Goal: Information Seeking & Learning: Learn about a topic

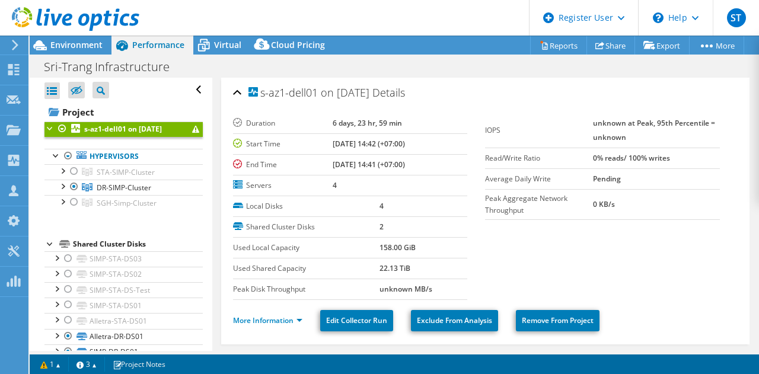
select select "USD"
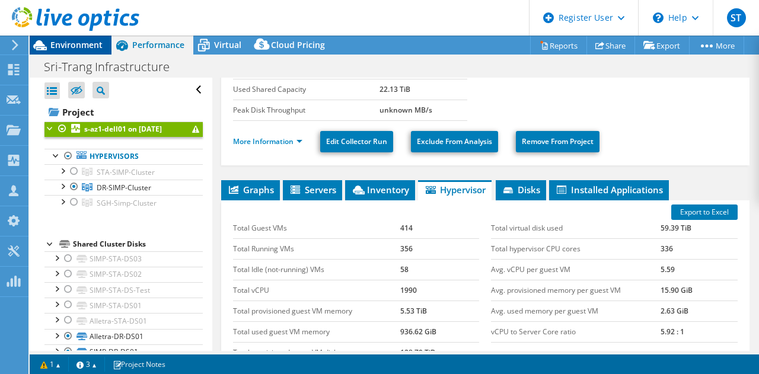
click at [81, 45] on span "Environment" at bounding box center [76, 44] width 52 height 11
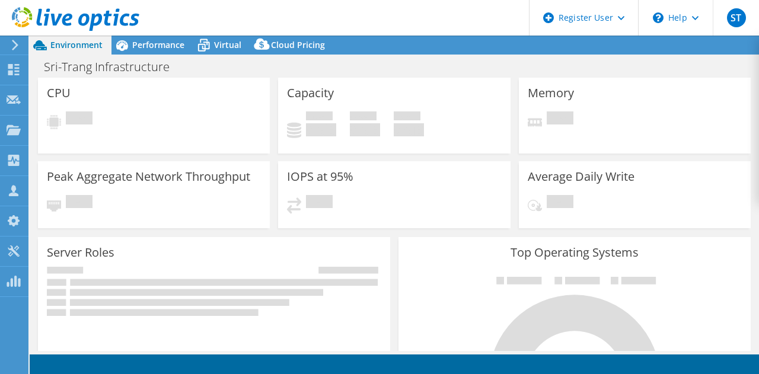
select select "USD"
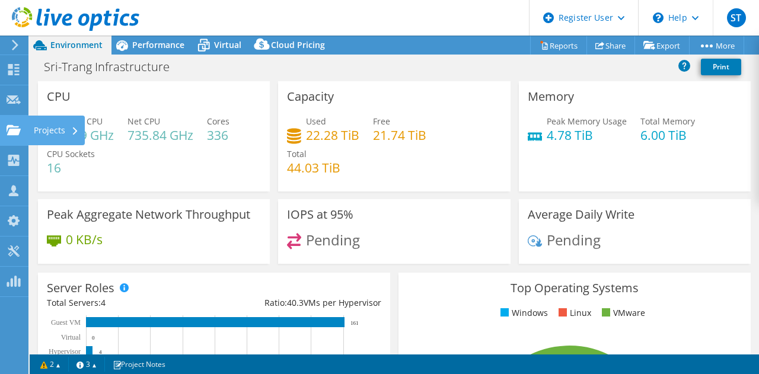
click at [11, 130] on use at bounding box center [14, 130] width 14 height 10
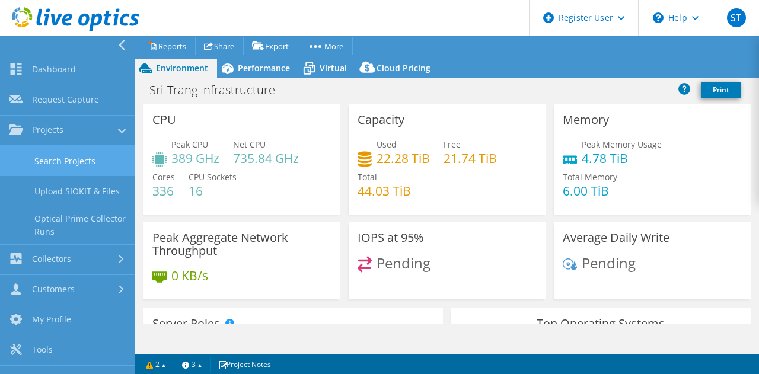
click at [88, 163] on link "Search Projects" at bounding box center [67, 161] width 135 height 30
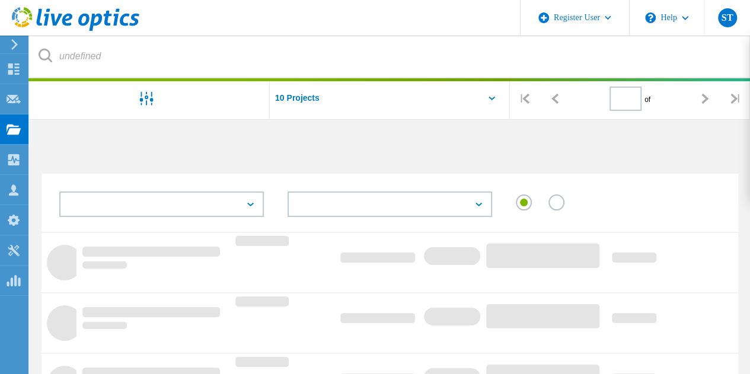
type input "1"
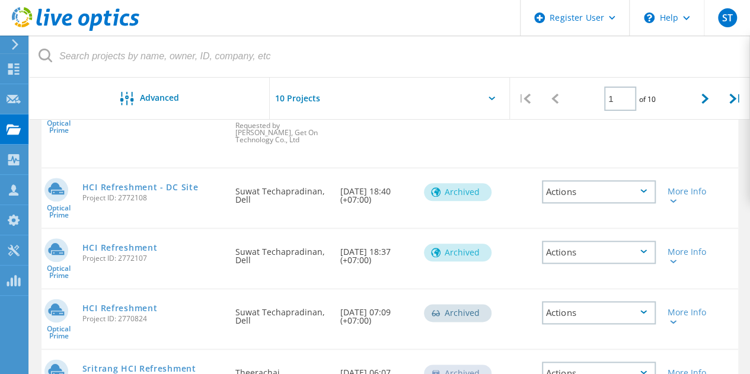
scroll to position [547, 0]
click at [155, 363] on link "Sritrang HCI Refreshment" at bounding box center [139, 367] width 114 height 8
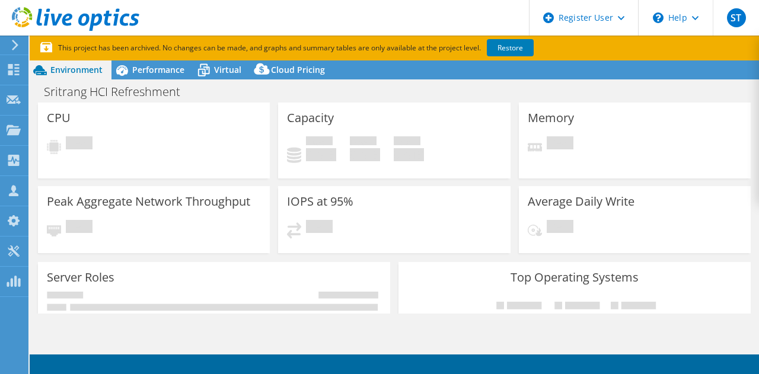
select select "[GEOGRAPHIC_DATA]"
select select "USD"
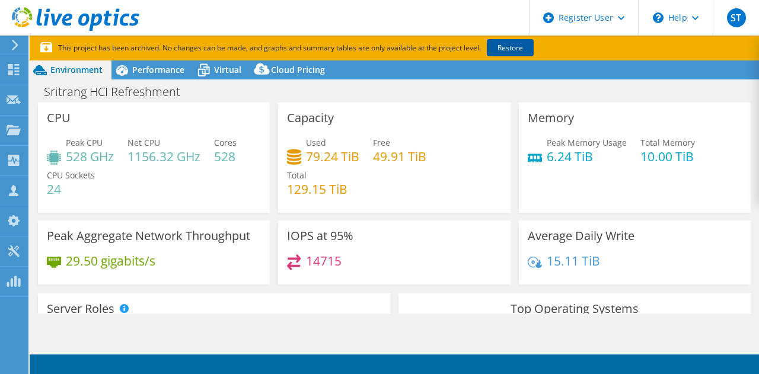
click at [509, 50] on link "Restore" at bounding box center [510, 47] width 47 height 17
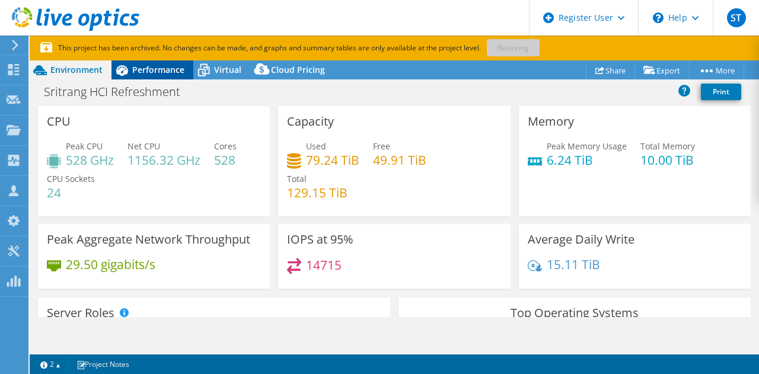
click at [149, 66] on span "Performance" at bounding box center [158, 69] width 52 height 11
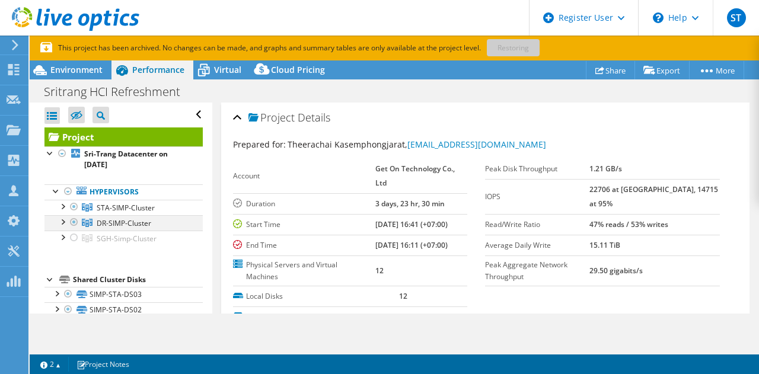
click at [73, 221] on div at bounding box center [74, 222] width 12 height 14
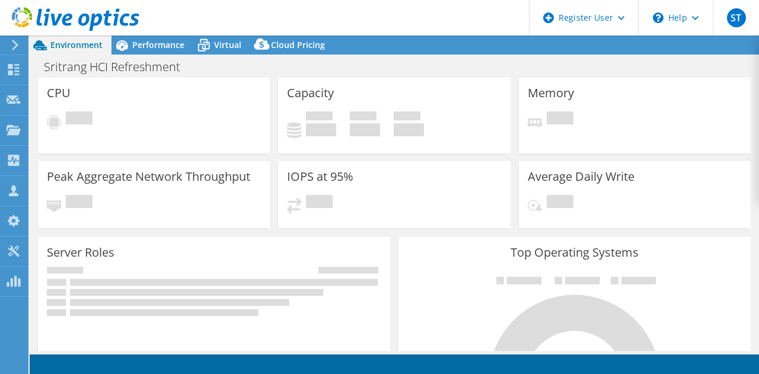
select select "USD"
select select "[GEOGRAPHIC_DATA]"
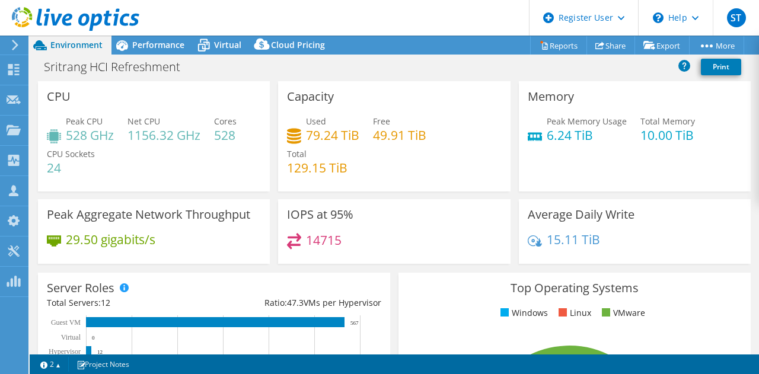
drag, startPoint x: 0, startPoint y: 0, endPoint x: 146, endPoint y: 167, distance: 221.5
click at [146, 167] on div "Peak CPU 528 GHz Net CPU 1156.32 GHz Cores 528 CPU Sockets 24" at bounding box center [154, 150] width 214 height 71
click at [162, 49] on span "Performance" at bounding box center [158, 44] width 52 height 11
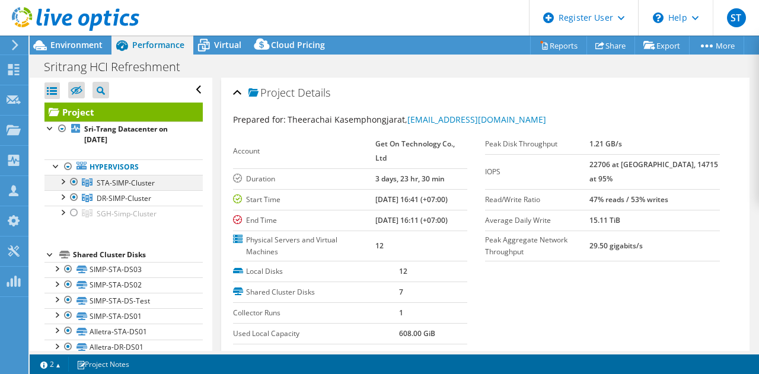
click at [74, 182] on div at bounding box center [74, 182] width 12 height 14
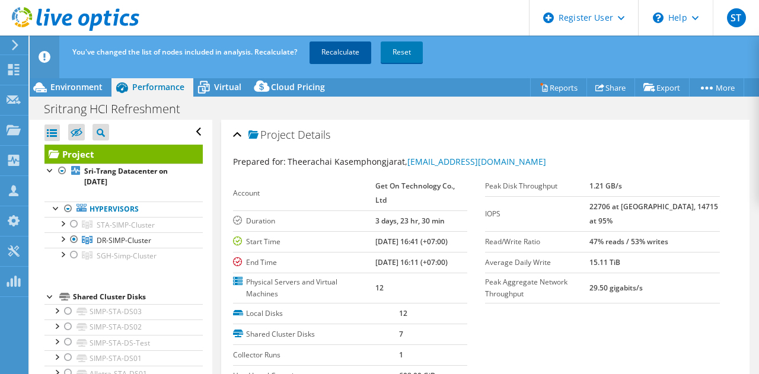
click at [338, 56] on link "Recalculate" at bounding box center [341, 52] width 62 height 21
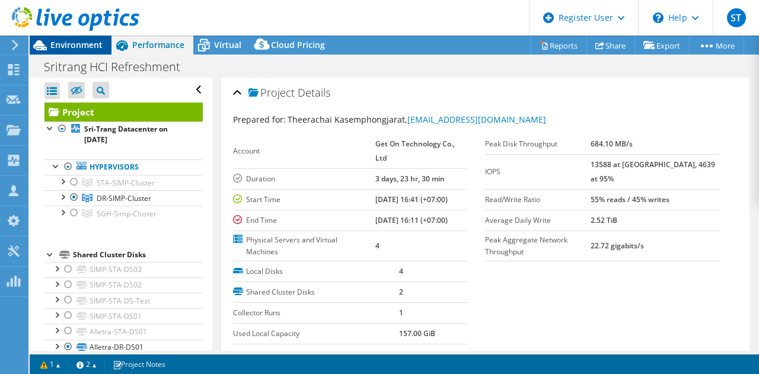
click at [84, 42] on span "Environment" at bounding box center [76, 44] width 52 height 11
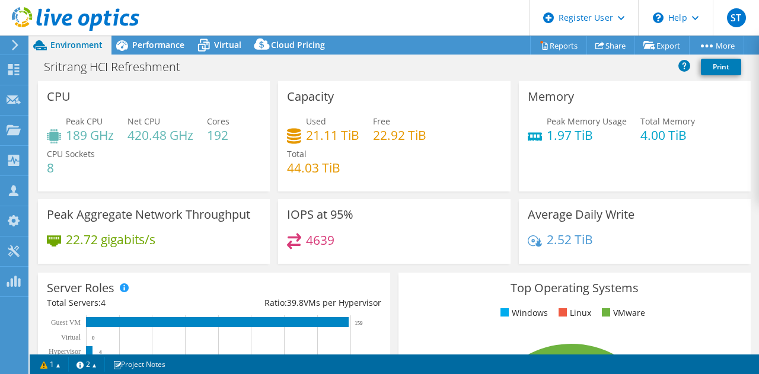
scroll to position [1, 0]
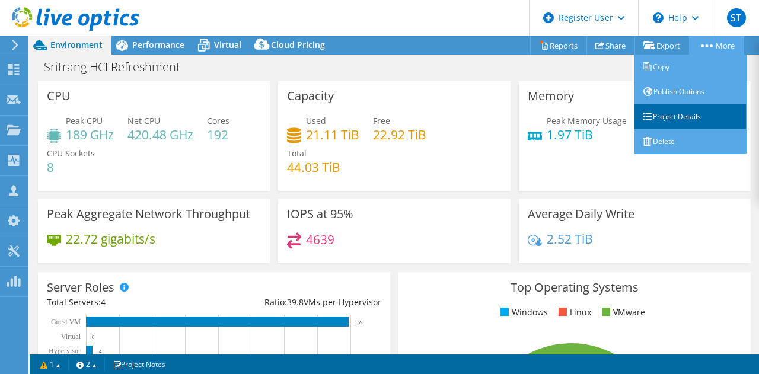
click at [681, 116] on link "Project Details" at bounding box center [690, 116] width 113 height 25
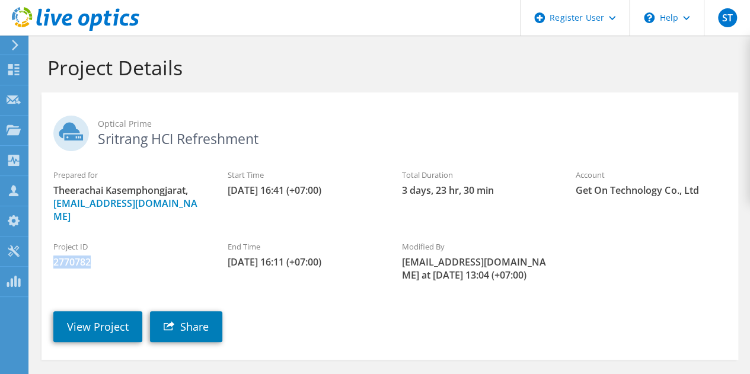
drag, startPoint x: 97, startPoint y: 248, endPoint x: 52, endPoint y: 248, distance: 45.1
click at [52, 248] on div "Project ID 2770782" at bounding box center [129, 255] width 174 height 40
copy span "2770782"
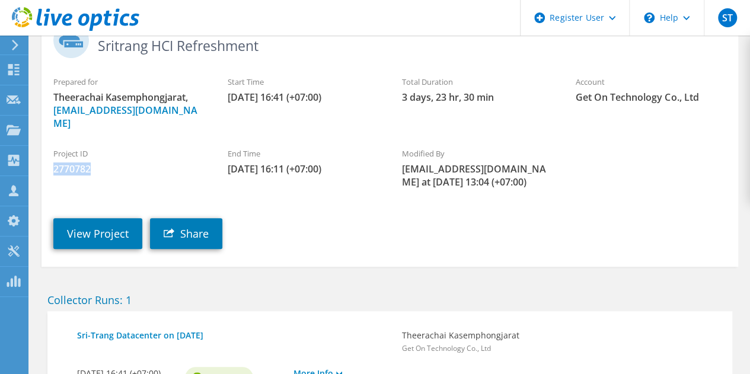
scroll to position [104, 0]
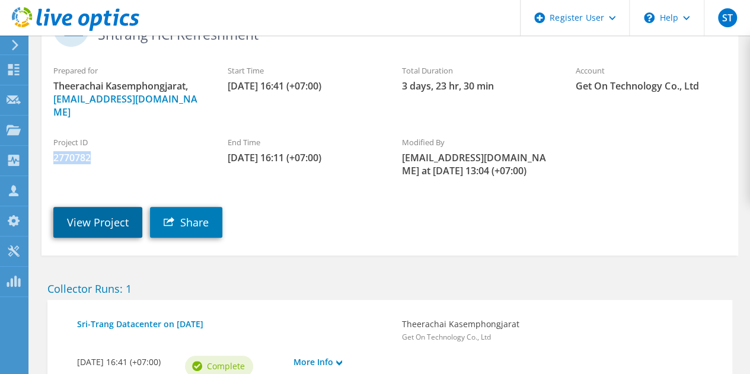
click at [113, 209] on link "View Project" at bounding box center [97, 222] width 89 height 31
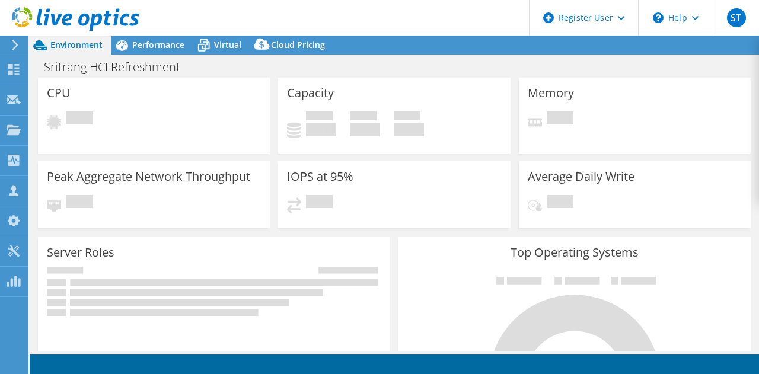
select select "[GEOGRAPHIC_DATA]"
select select "USD"
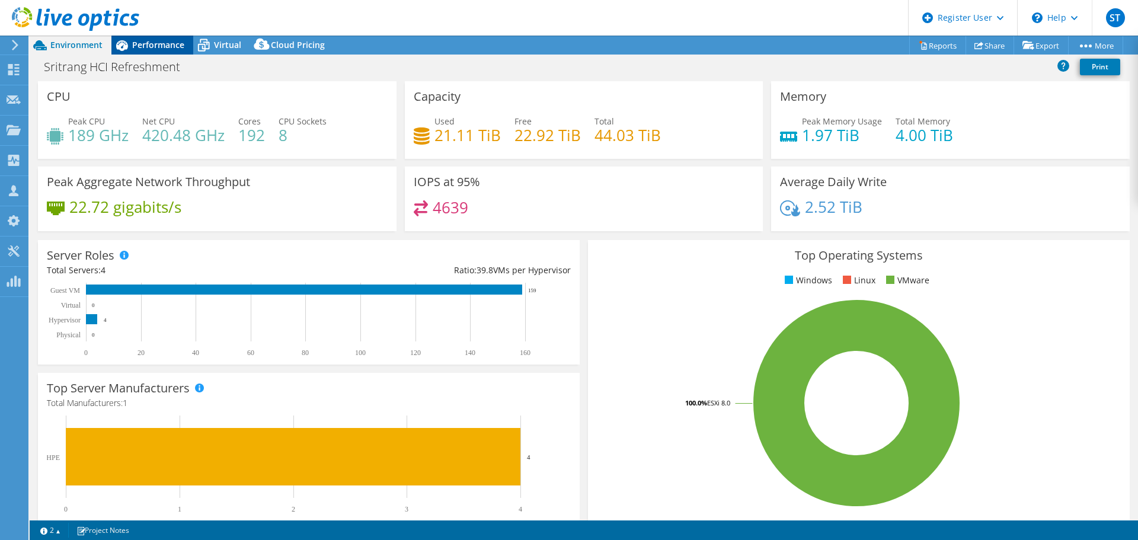
click at [171, 41] on span "Performance" at bounding box center [158, 44] width 52 height 11
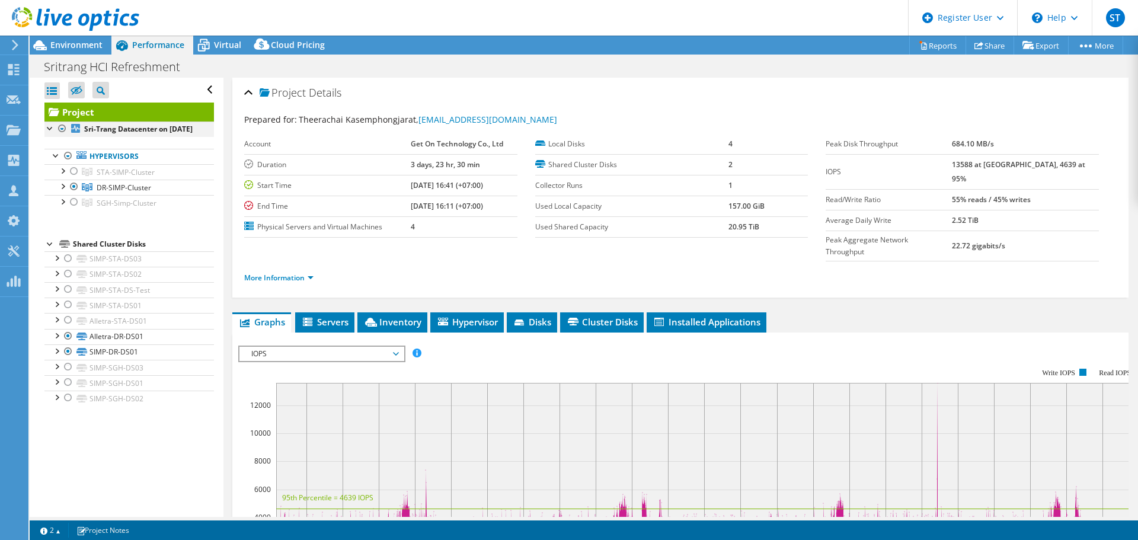
click at [66, 126] on div at bounding box center [62, 129] width 12 height 14
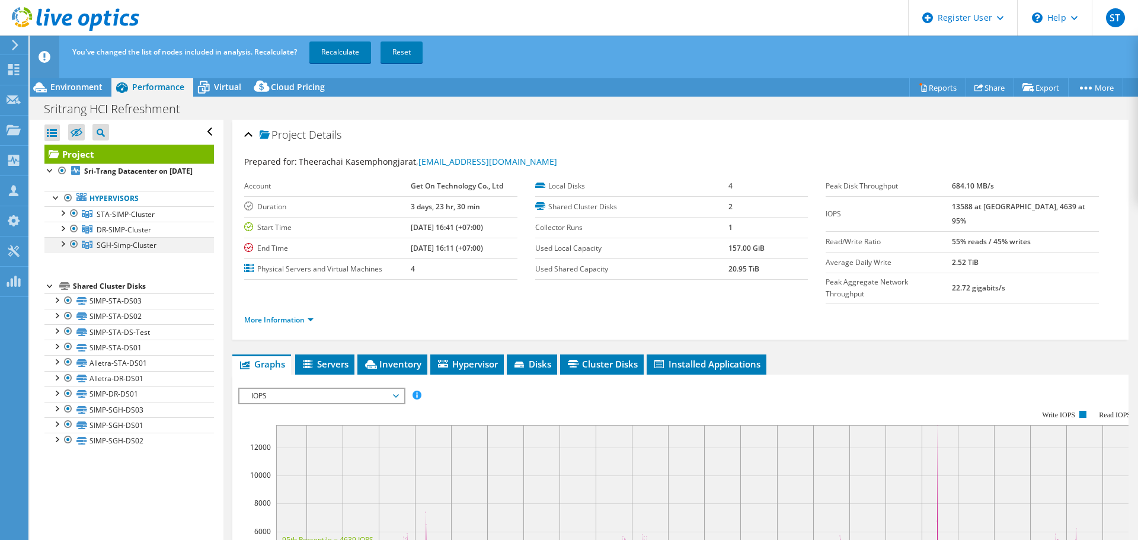
click at [71, 251] on div at bounding box center [74, 244] width 12 height 14
click at [340, 52] on link "Recalculate" at bounding box center [341, 52] width 62 height 21
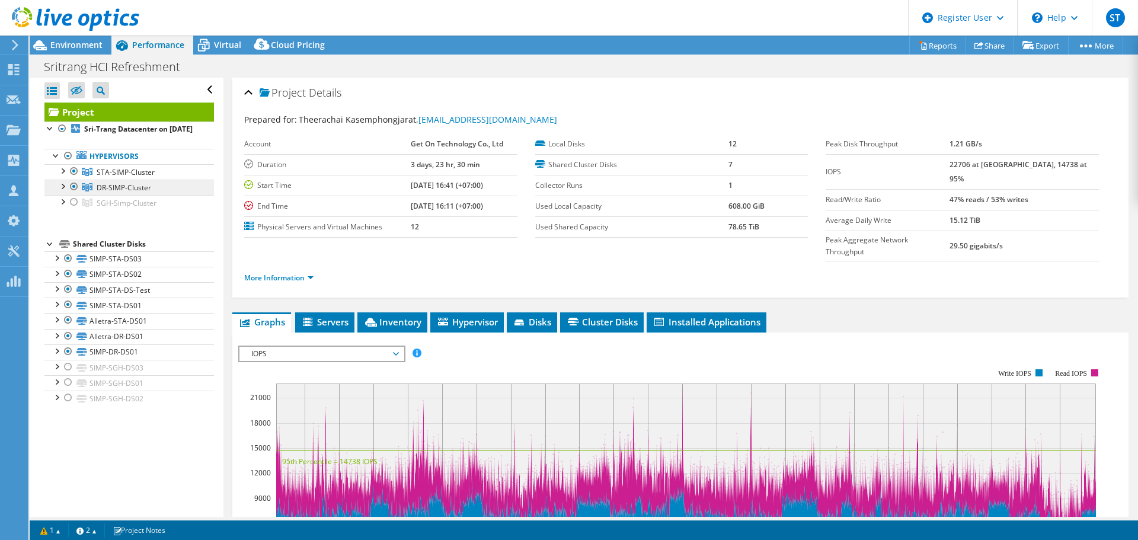
click at [123, 177] on span "DR-SIMP-Cluster" at bounding box center [126, 172] width 58 height 10
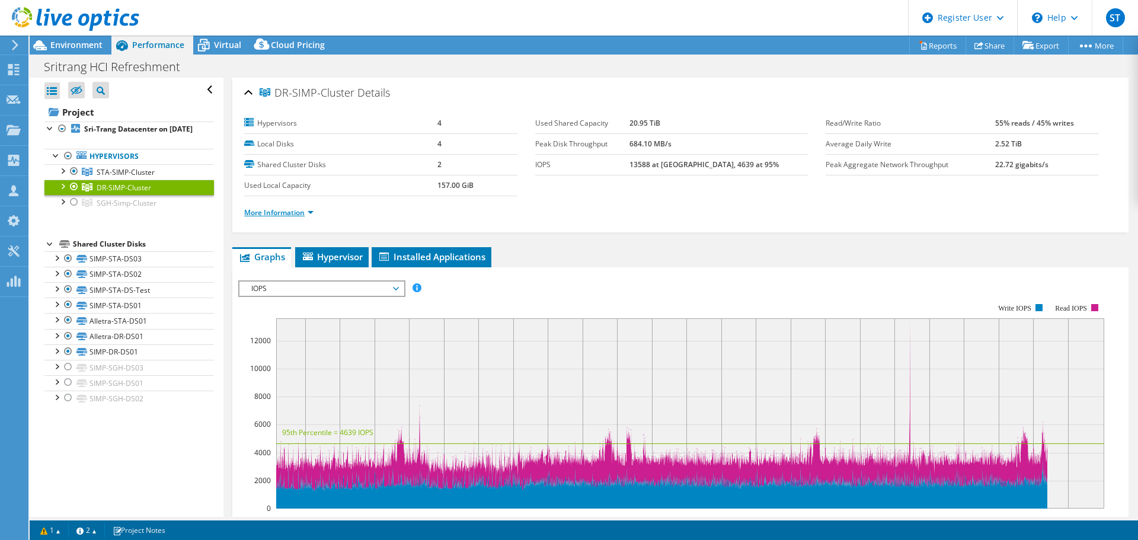
click at [295, 216] on link "More Information" at bounding box center [278, 213] width 69 height 10
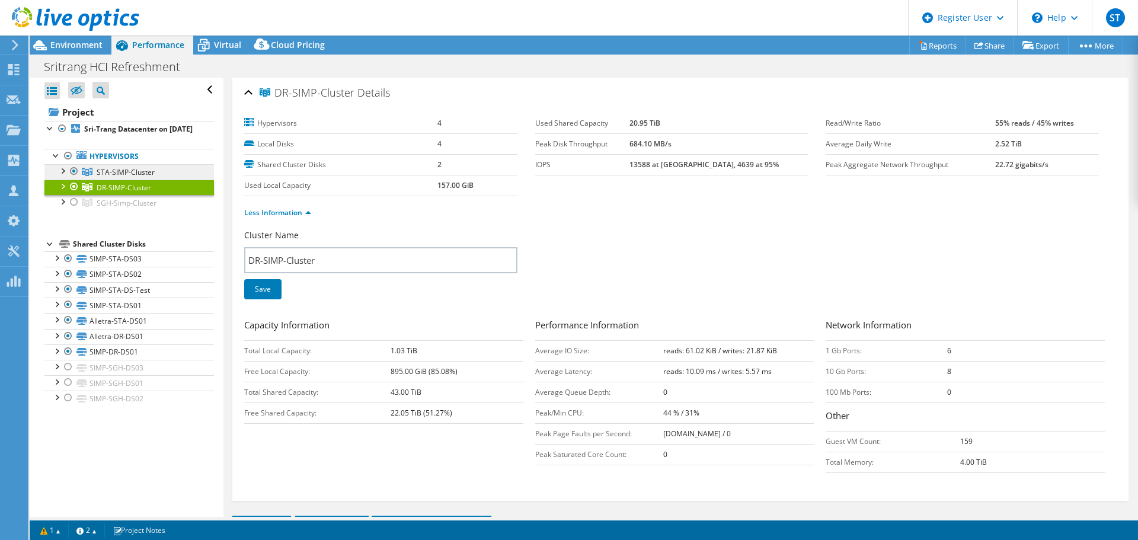
click at [145, 177] on span "STA-SIMP-Cluster" at bounding box center [126, 172] width 58 height 10
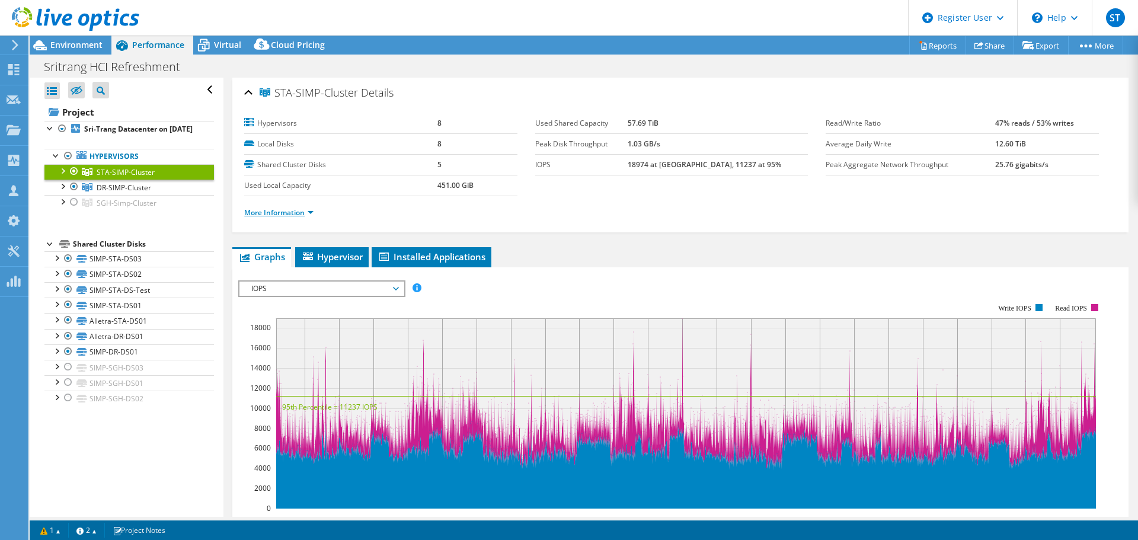
click at [289, 215] on link "More Information" at bounding box center [278, 213] width 69 height 10
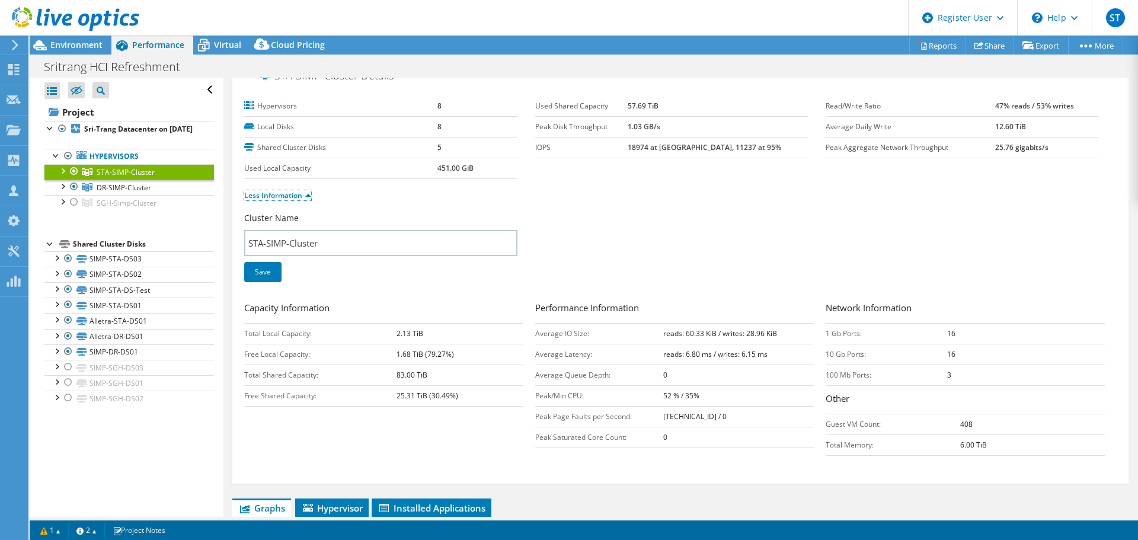
scroll to position [14, 0]
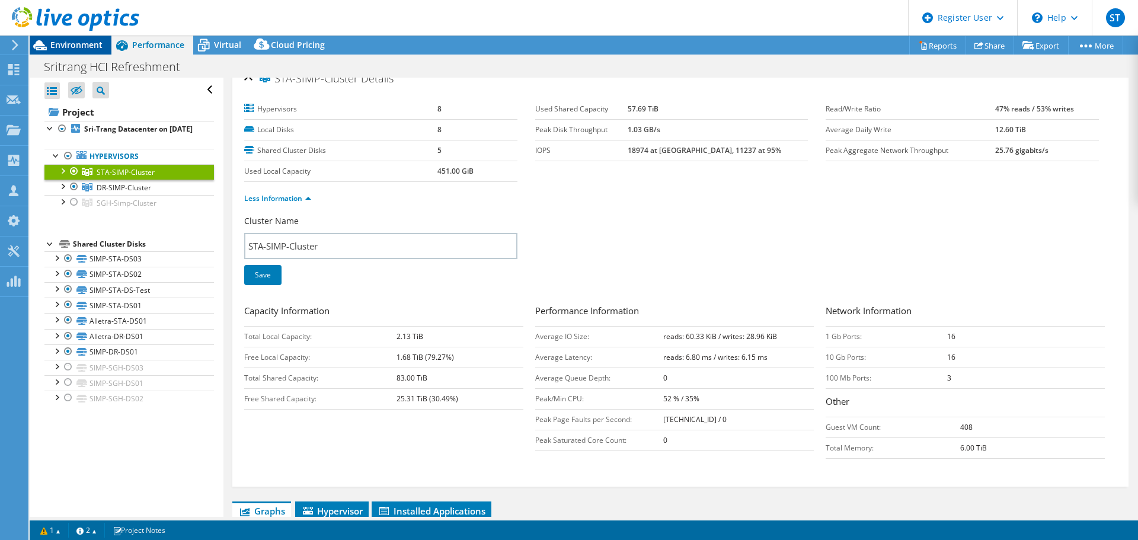
click at [82, 44] on span "Environment" at bounding box center [76, 44] width 52 height 11
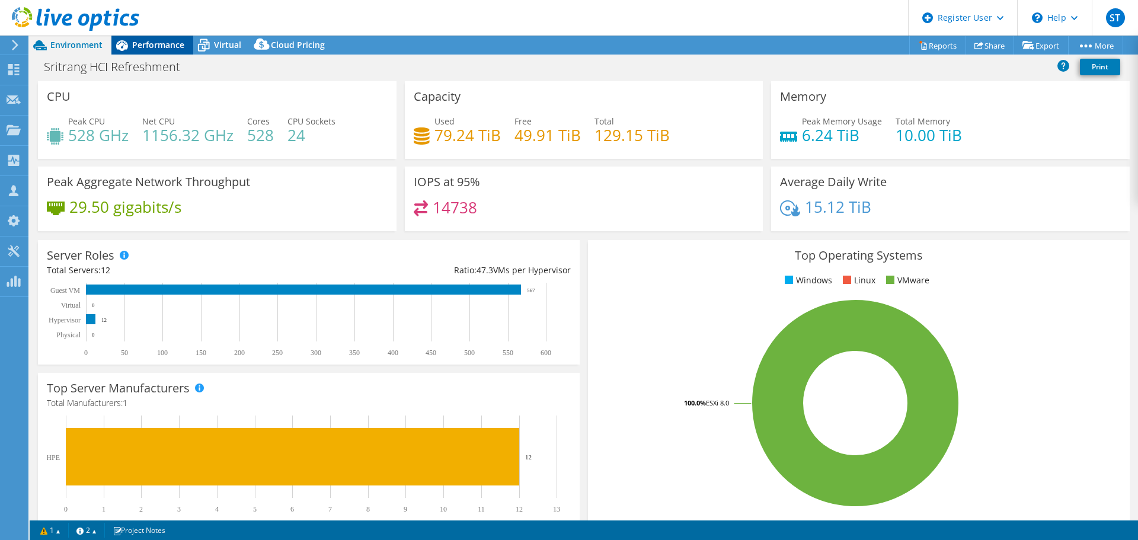
click at [152, 46] on span "Performance" at bounding box center [158, 44] width 52 height 11
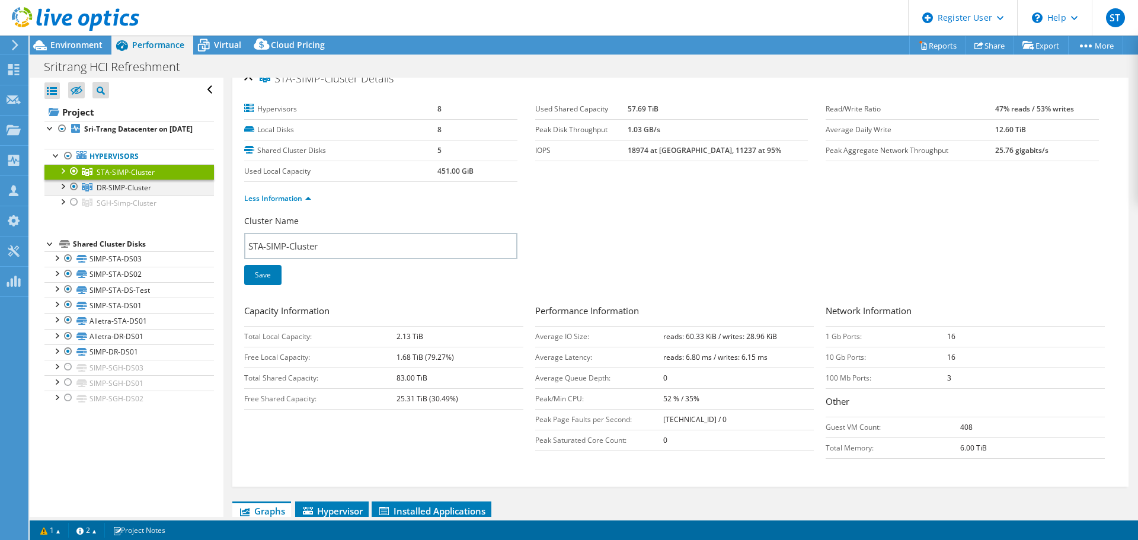
click at [76, 194] on div at bounding box center [74, 187] width 12 height 14
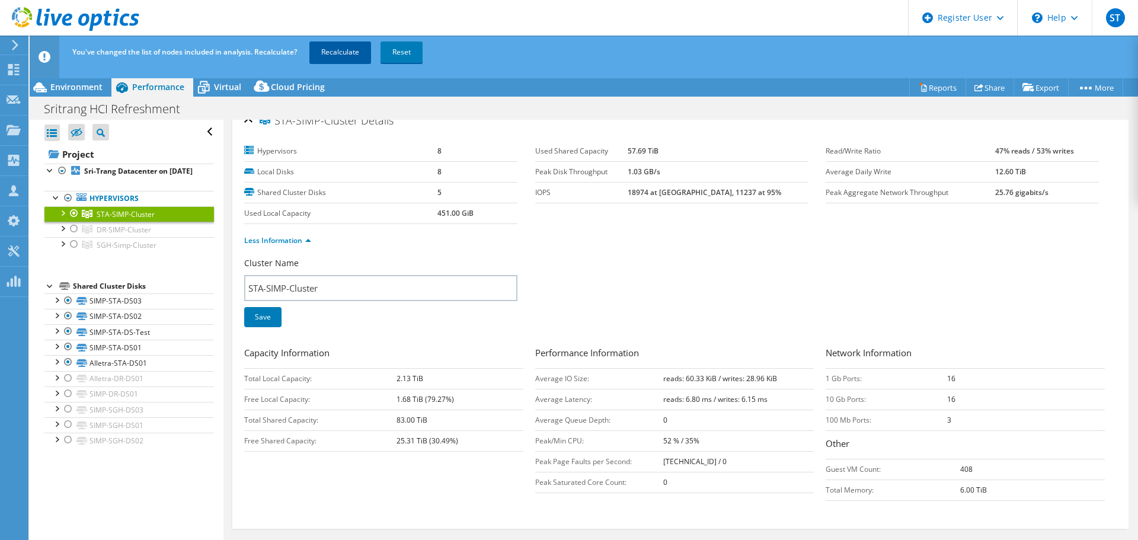
click at [336, 53] on link "Recalculate" at bounding box center [341, 52] width 62 height 21
click at [81, 90] on span "Environment" at bounding box center [76, 86] width 52 height 11
